Goal: Task Accomplishment & Management: Manage account settings

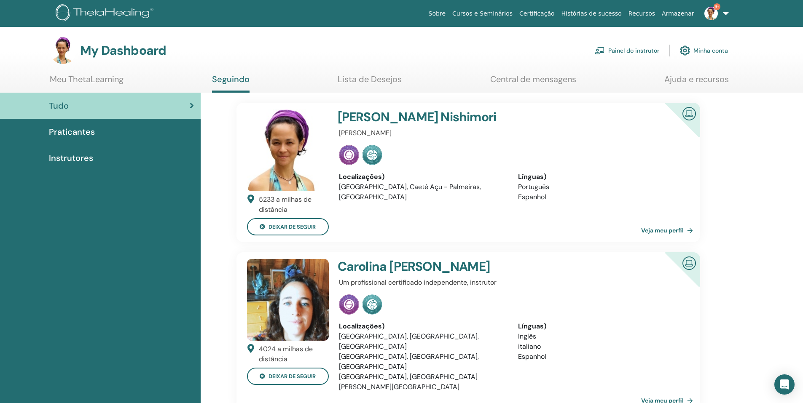
drag, startPoint x: 647, startPoint y: 51, endPoint x: 642, endPoint y: 51, distance: 4.2
click at [646, 51] on link "Painel do instrutor" at bounding box center [626, 50] width 64 height 19
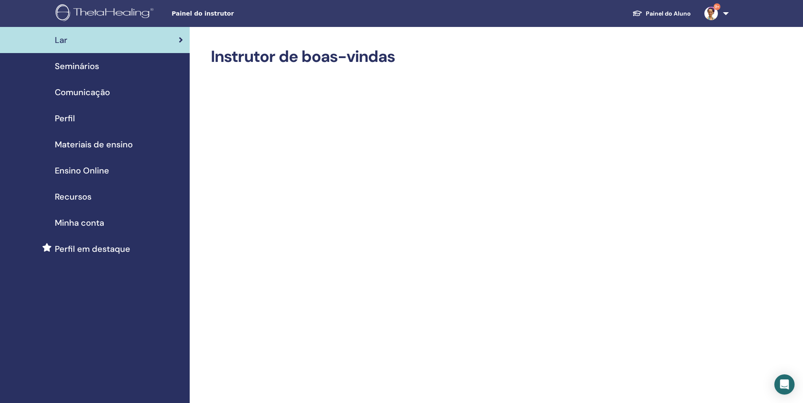
click at [92, 69] on span "Seminários" at bounding box center [77, 66] width 44 height 13
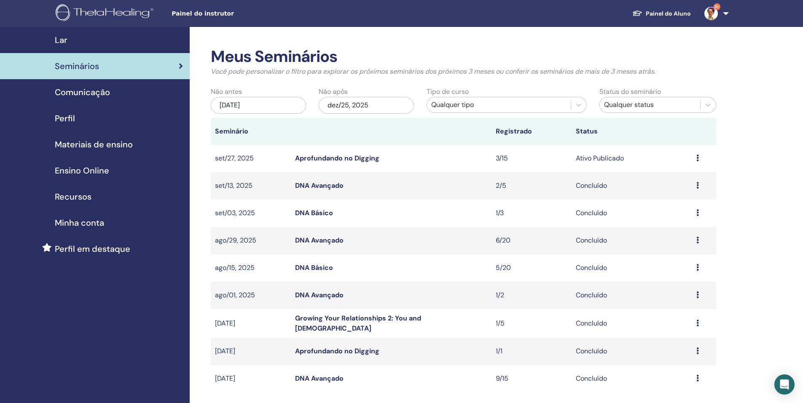
click at [353, 157] on link "Aprofundando no Digging" at bounding box center [337, 158] width 84 height 9
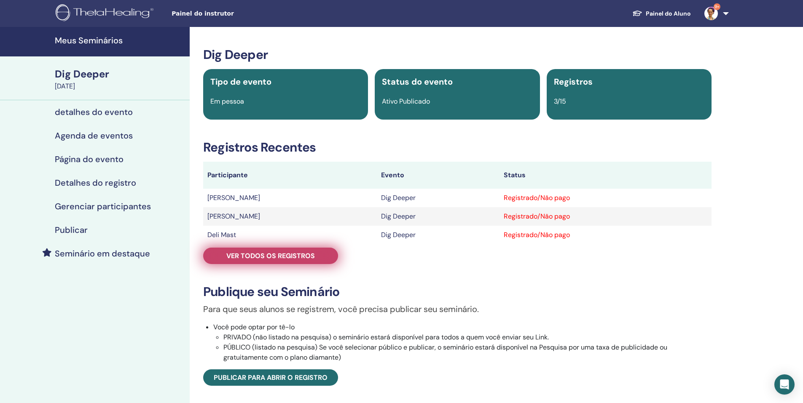
click at [278, 256] on span "Ver todos os registros" at bounding box center [270, 256] width 88 height 9
